Goal: Information Seeking & Learning: Find specific fact

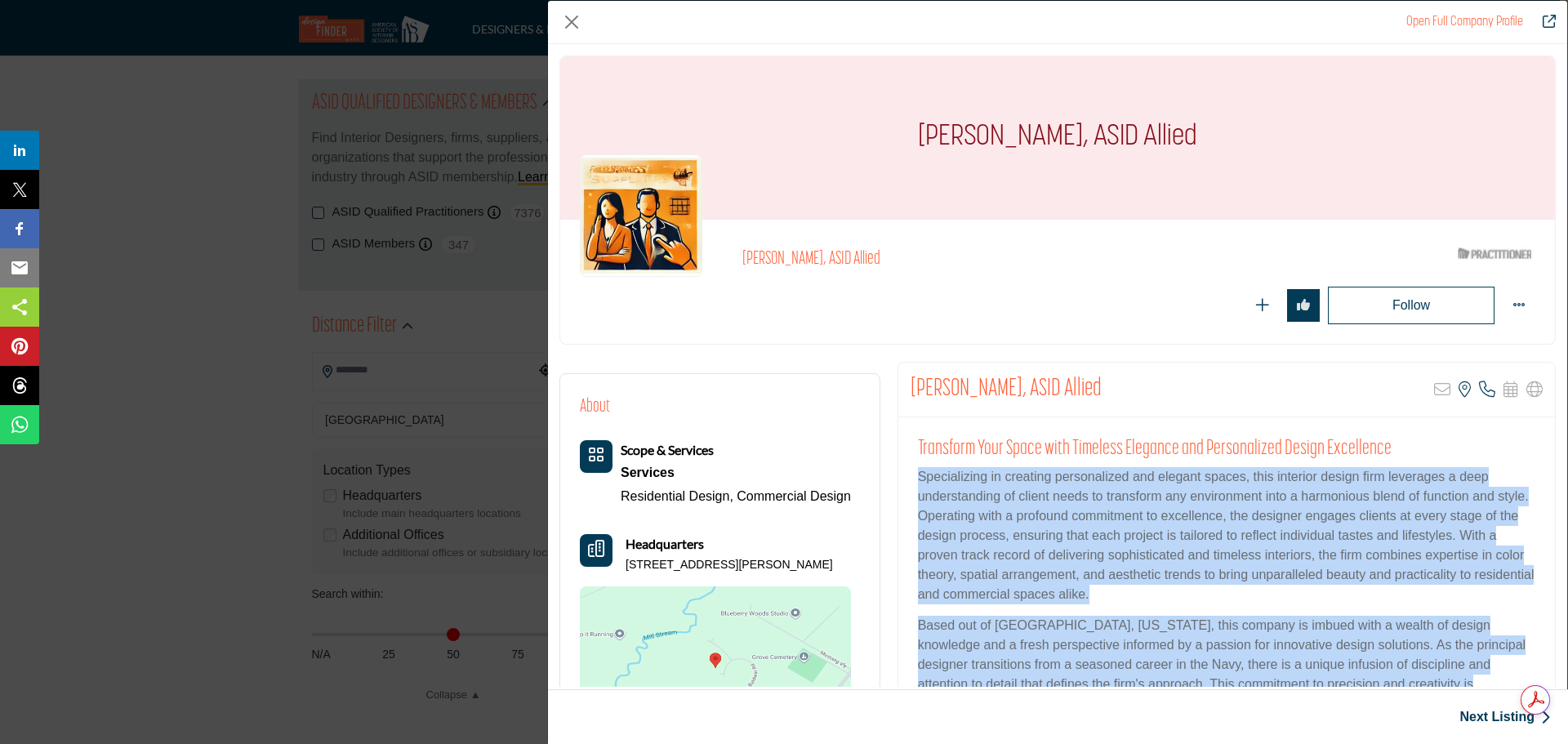
scroll to position [164, 0]
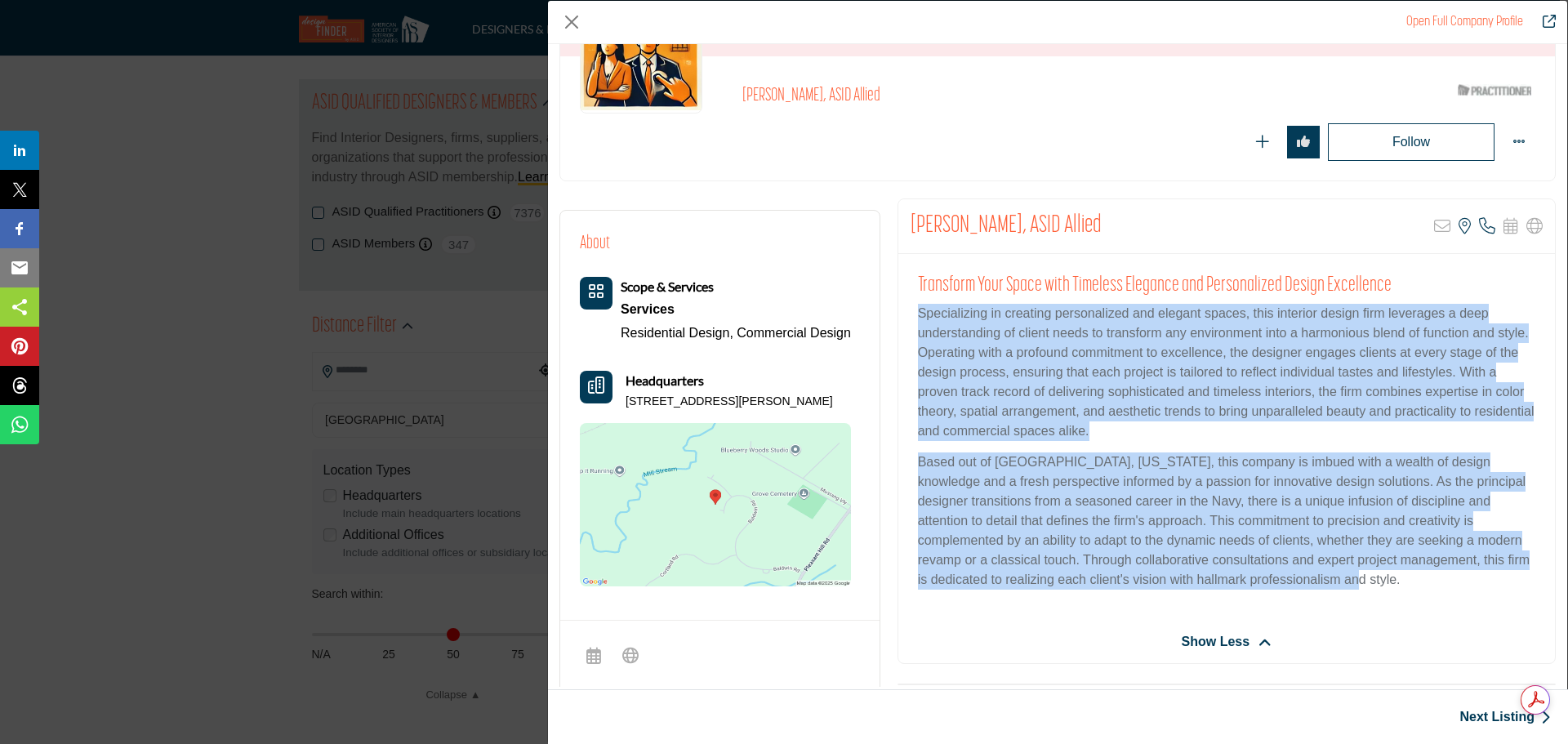
click at [1210, 436] on p "Specializing in creating personalized and elegant spaces, this interior design …" at bounding box center [1226, 372] width 617 height 137
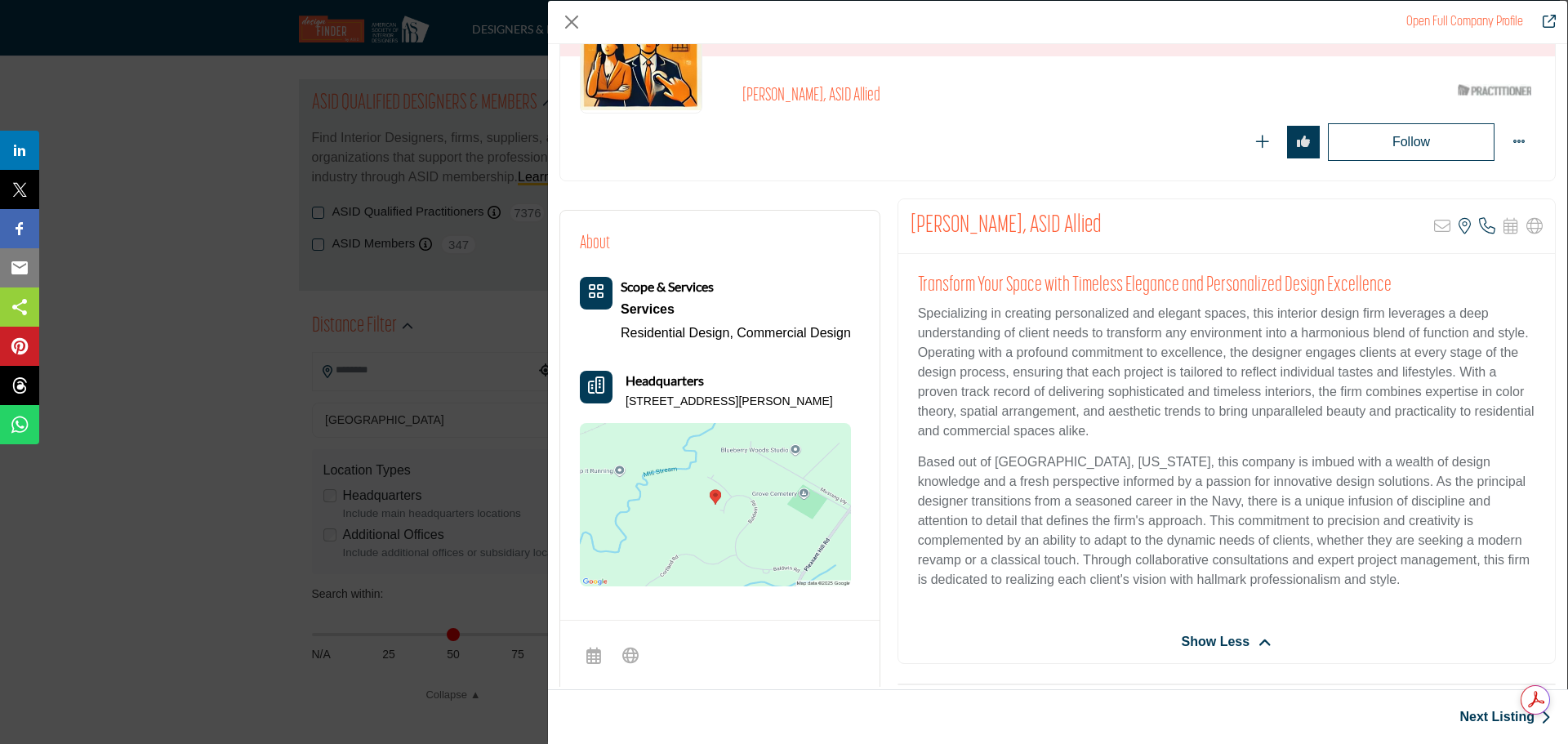
scroll to position [0, 0]
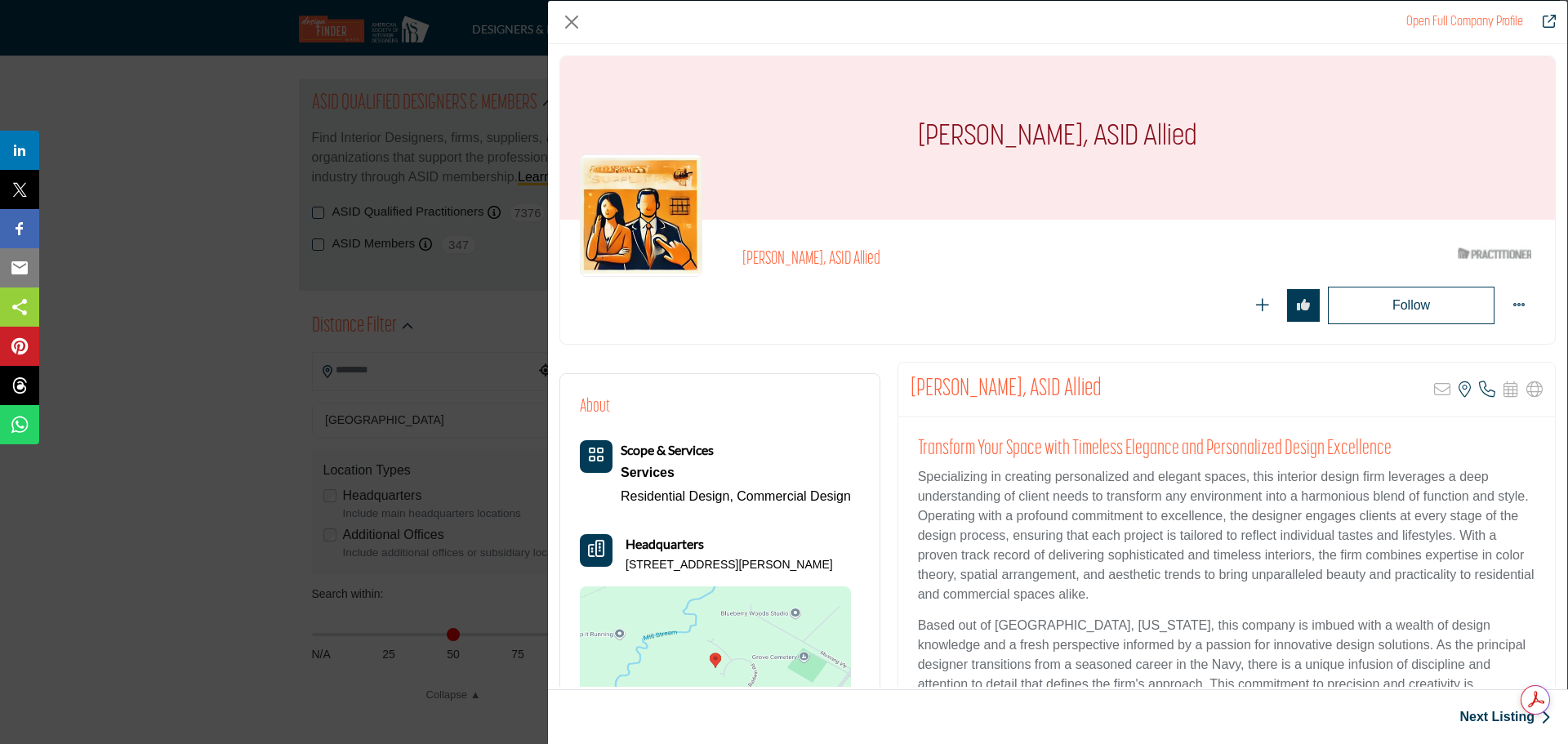
click at [664, 191] on img "Company Data Modal" at bounding box center [640, 215] width 122 height 122
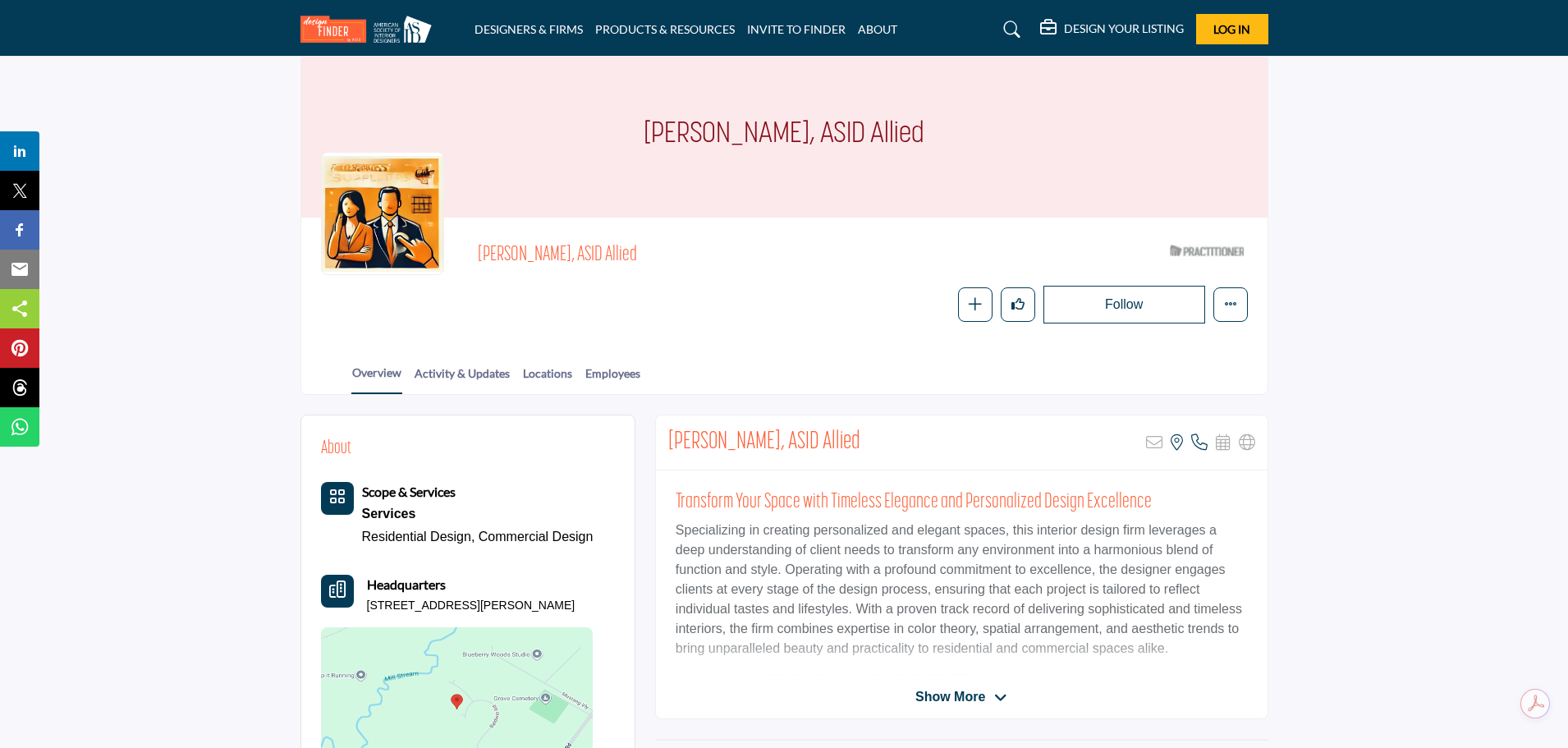
scroll to position [19, 0]
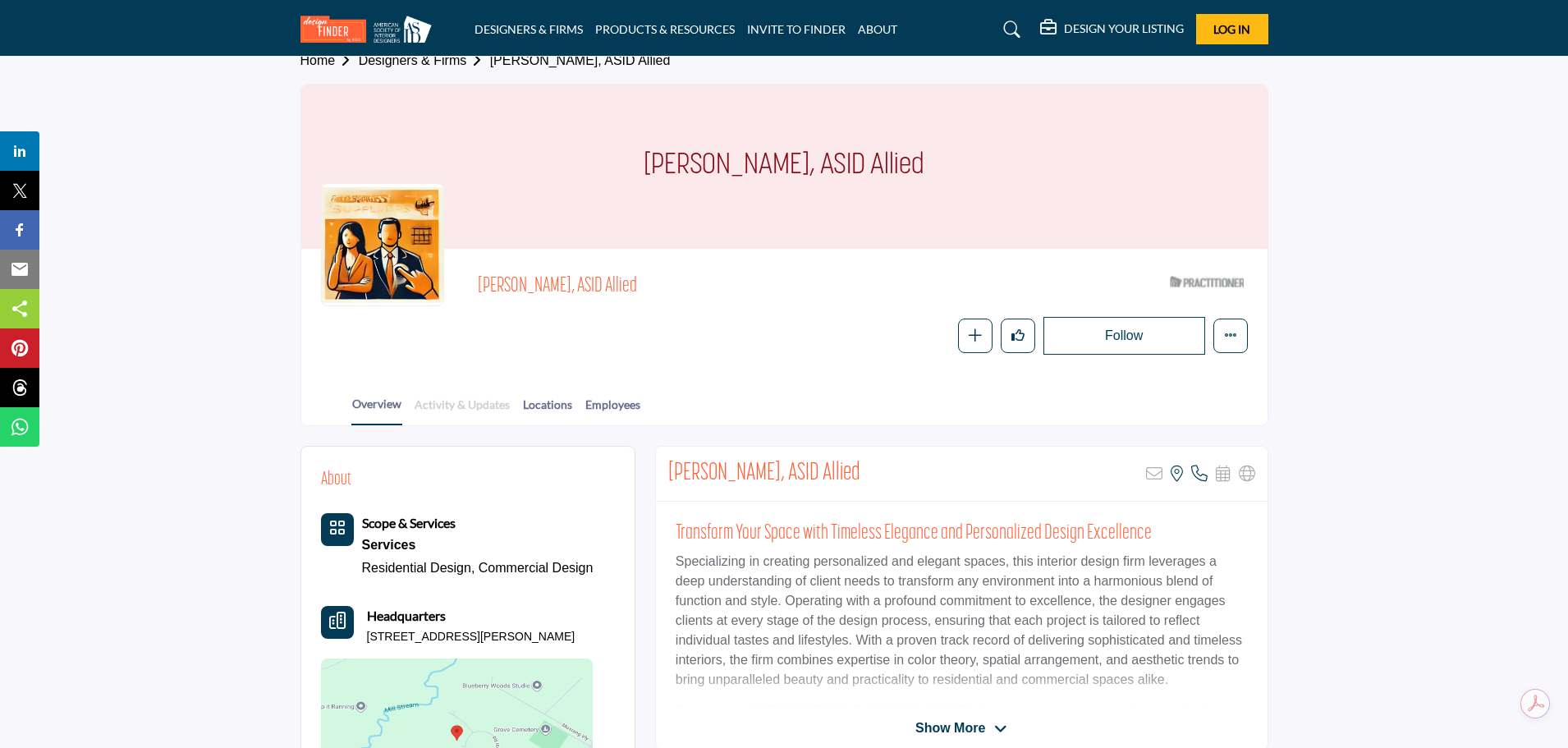
click at [453, 409] on link "Activity & Updates" at bounding box center [463, 410] width 97 height 28
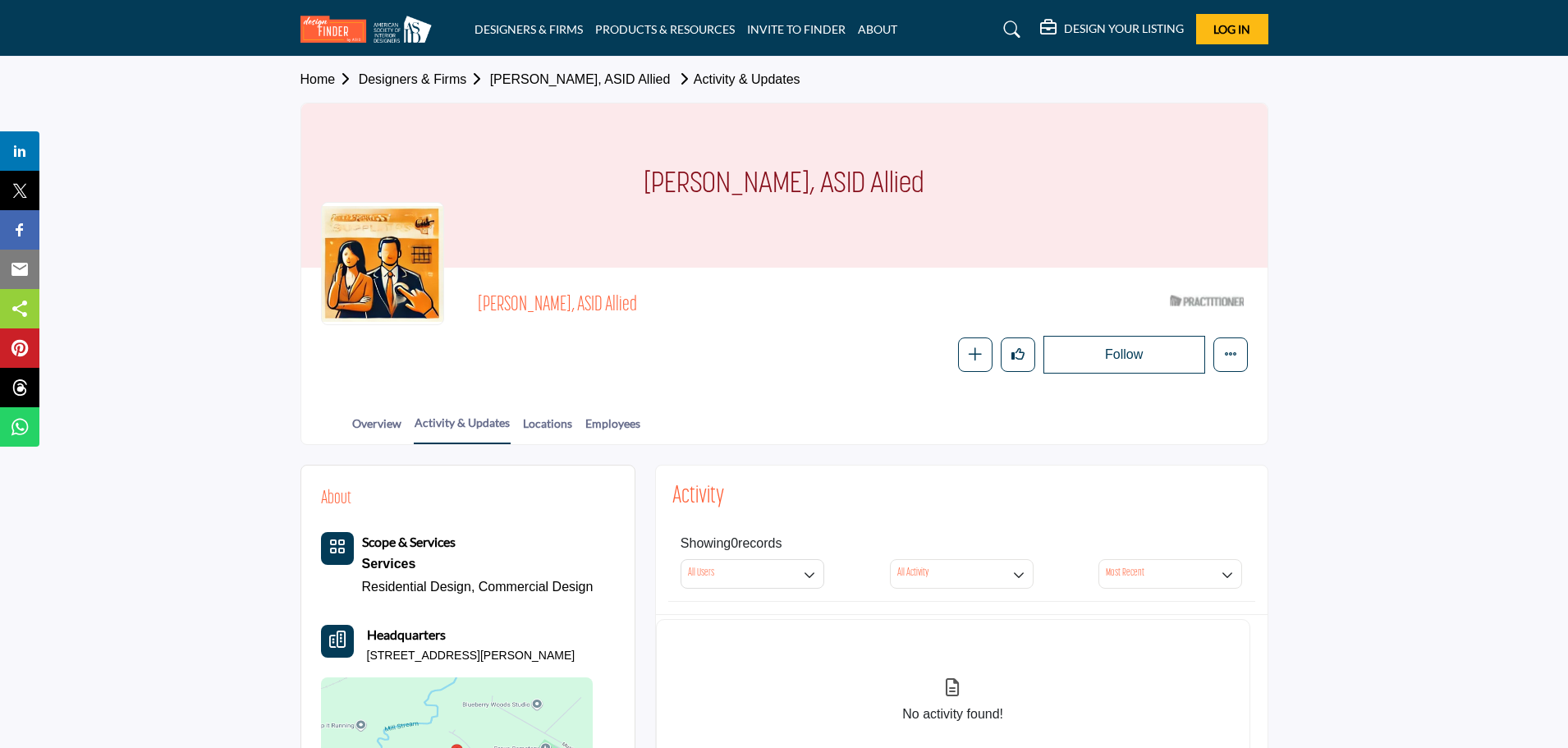
click at [537, 73] on link "[PERSON_NAME], ASID Allied" at bounding box center [580, 79] width 180 height 14
